Goal: Check status: Check status

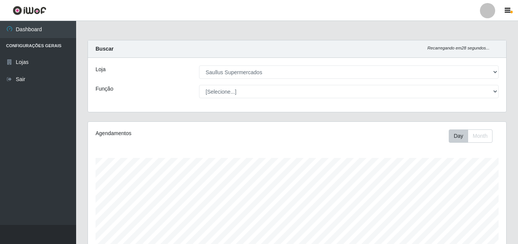
select select "423"
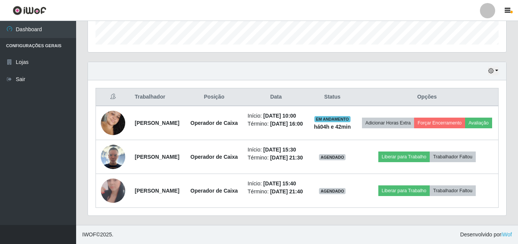
scroll to position [158, 418]
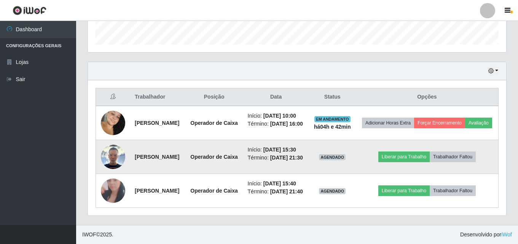
click at [115, 145] on img at bounding box center [113, 157] width 24 height 24
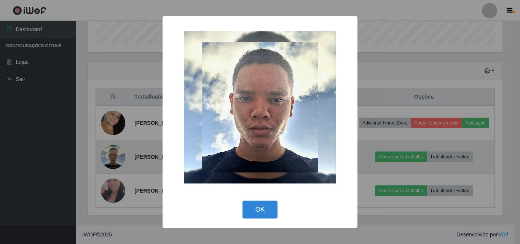
click at [115, 144] on div "× OK Cancel" at bounding box center [260, 122] width 520 height 244
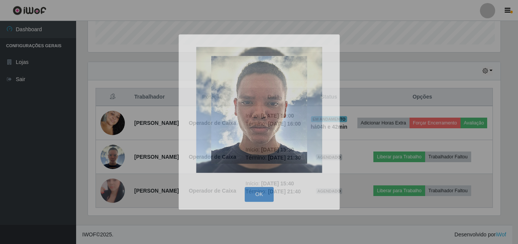
scroll to position [158, 418]
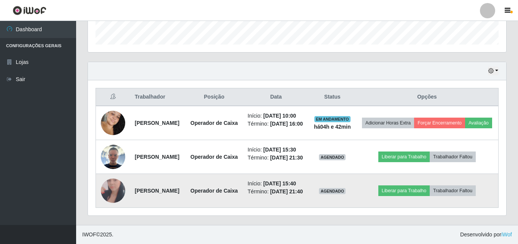
click at [116, 182] on img at bounding box center [113, 191] width 24 height 50
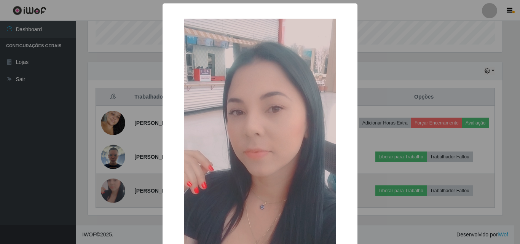
click at [116, 182] on div "× OK Cancel" at bounding box center [260, 122] width 520 height 244
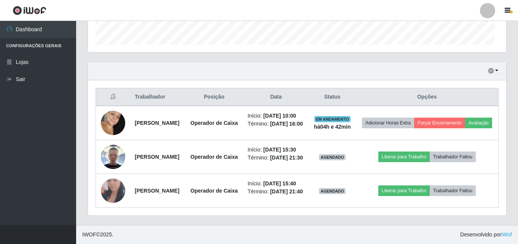
scroll to position [158, 418]
click at [496, 67] on button "button" at bounding box center [493, 71] width 11 height 9
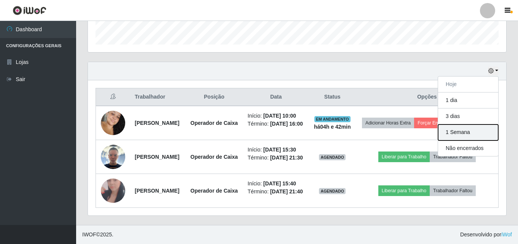
click at [476, 124] on button "1 Semana" at bounding box center [468, 132] width 60 height 16
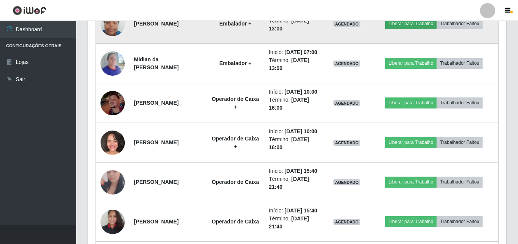
scroll to position [764, 0]
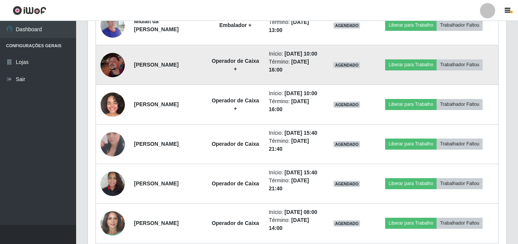
click at [114, 77] on img at bounding box center [113, 65] width 24 height 24
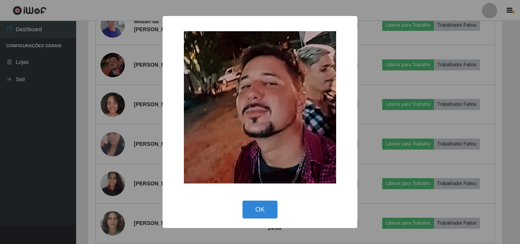
click at [114, 171] on div "× OK Cancel" at bounding box center [260, 122] width 520 height 244
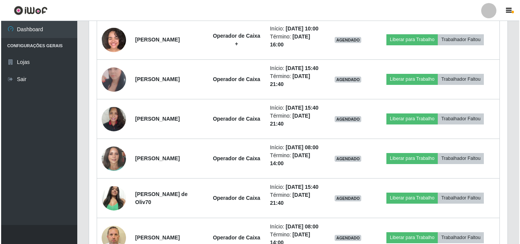
scroll to position [840, 0]
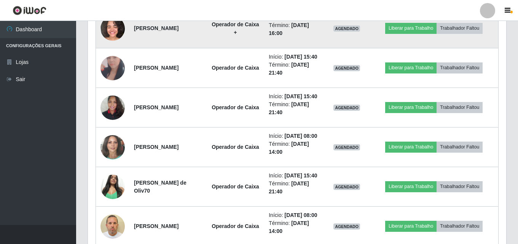
click at [114, 41] on img at bounding box center [113, 28] width 24 height 24
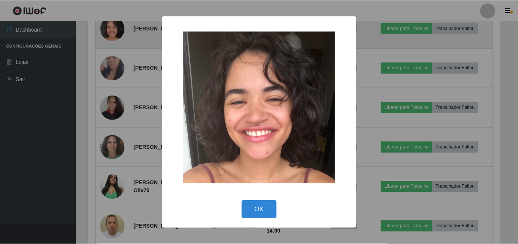
scroll to position [158, 415]
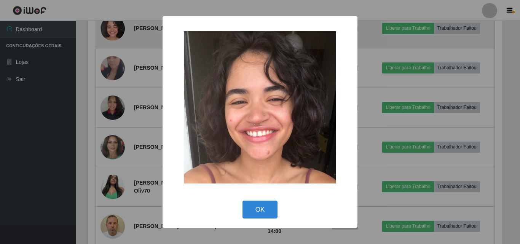
click at [114, 145] on div "× OK Cancel" at bounding box center [260, 122] width 520 height 244
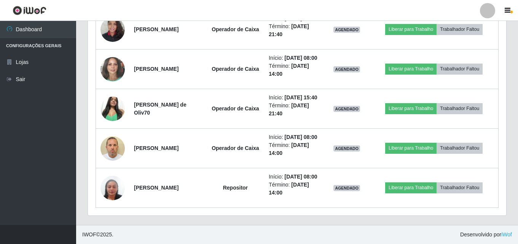
scroll to position [1078, 0]
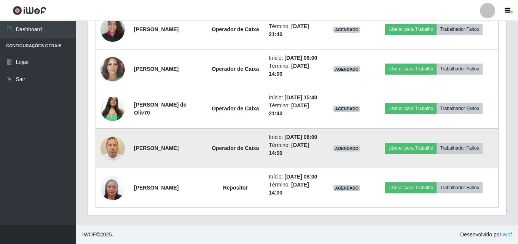
click at [113, 144] on img at bounding box center [113, 148] width 24 height 33
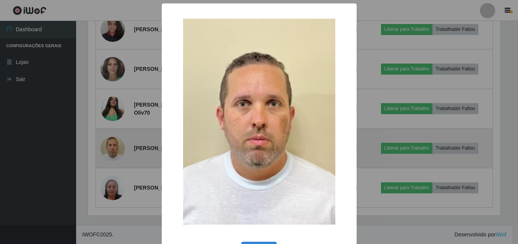
scroll to position [158, 415]
click at [113, 144] on div "× OK Cancel" at bounding box center [260, 122] width 520 height 244
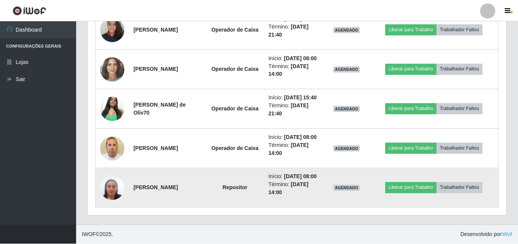
scroll to position [0, 0]
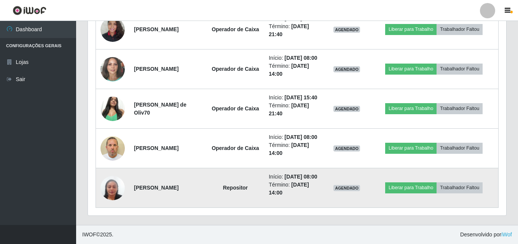
click at [110, 187] on img at bounding box center [113, 187] width 24 height 43
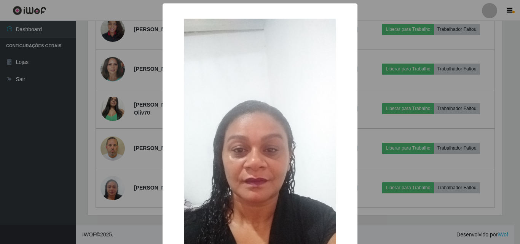
click at [111, 186] on div "× OK Cancel" at bounding box center [260, 122] width 520 height 244
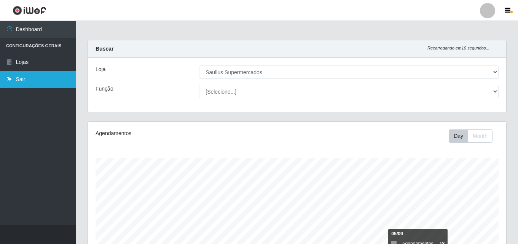
click at [20, 78] on link "Sair" at bounding box center [38, 79] width 76 height 17
